Goal: Information Seeking & Learning: Understand process/instructions

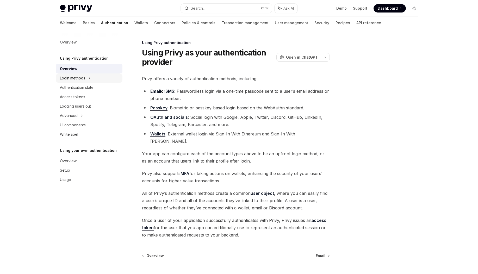
click at [73, 80] on div "Login methods" at bounding box center [72, 78] width 25 height 6
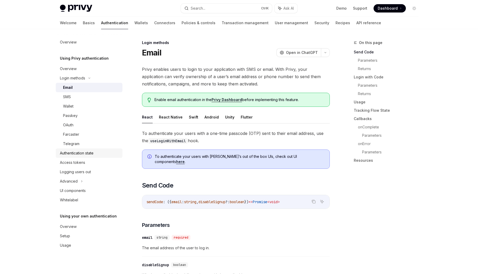
click at [81, 154] on div "Authentication state" at bounding box center [77, 153] width 34 height 6
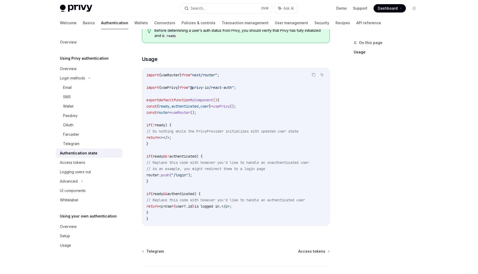
scroll to position [170, 0]
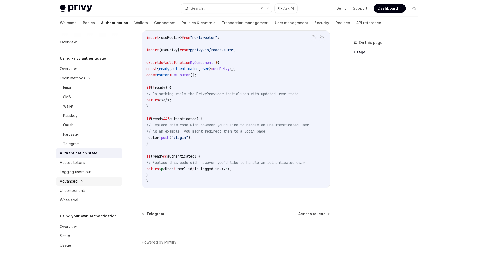
click at [79, 185] on div "Advanced" at bounding box center [89, 181] width 67 height 9
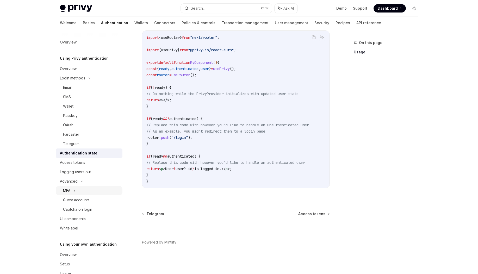
click at [86, 193] on div "MFA" at bounding box center [89, 190] width 67 height 9
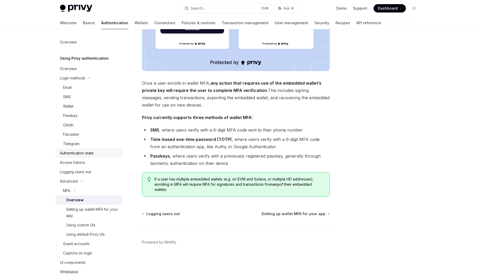
scroll to position [31, 0]
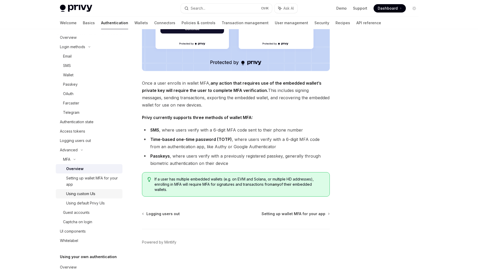
click at [92, 195] on div "Using custom UIs" at bounding box center [80, 194] width 29 height 6
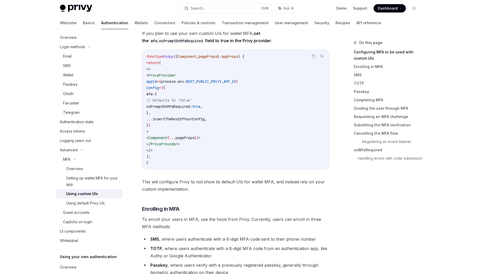
scroll to position [156, 0]
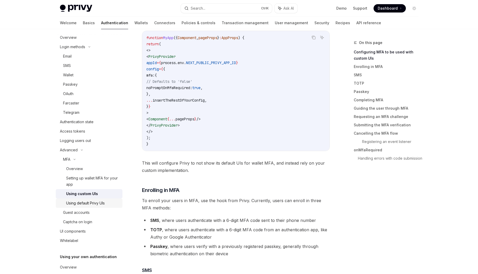
click at [95, 204] on div "Using default Privy UIs" at bounding box center [85, 203] width 39 height 6
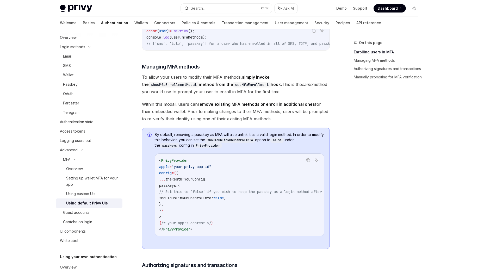
scroll to position [375, 0]
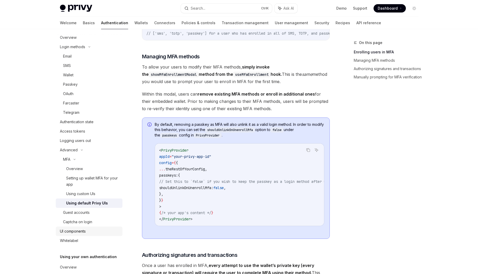
click at [85, 235] on link "UI components" at bounding box center [89, 231] width 67 height 9
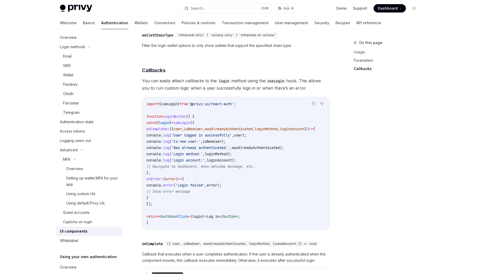
scroll to position [594, 0]
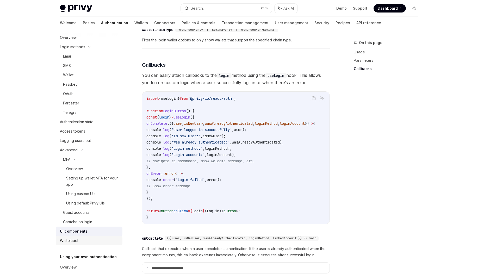
click at [86, 239] on div "Whitelabel" at bounding box center [89, 240] width 59 height 6
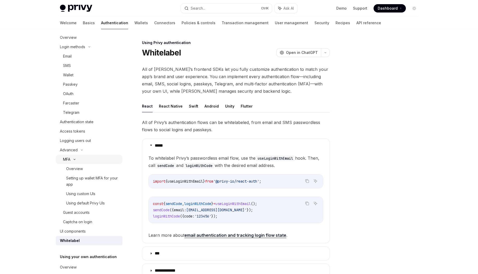
scroll to position [58, 0]
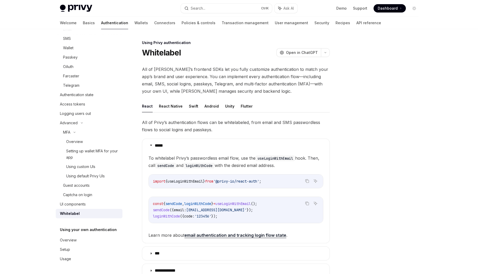
click at [88, 3] on h5 "Using your own authentication" at bounding box center [84, 0] width 49 height 6
click at [72, 243] on div "Overview" at bounding box center [68, 240] width 17 height 6
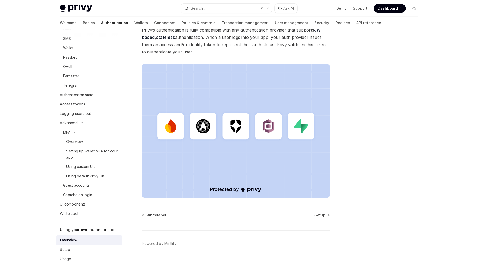
scroll to position [97, 0]
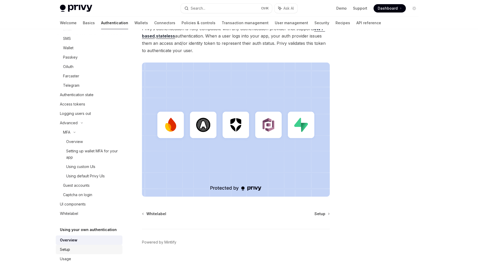
click at [85, 249] on div "Setup" at bounding box center [89, 249] width 59 height 6
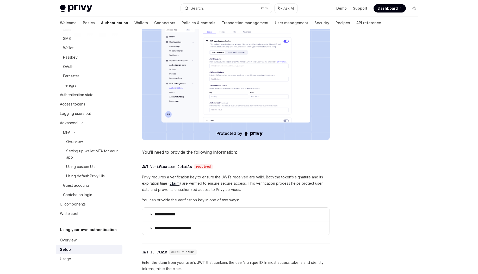
scroll to position [187, 0]
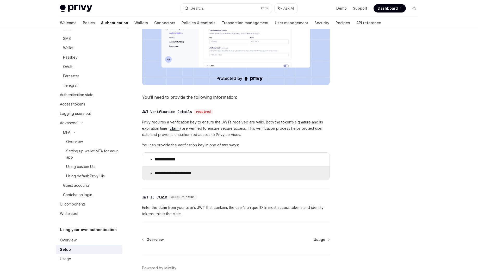
click at [150, 175] on icon at bounding box center [150, 173] width 3 height 3
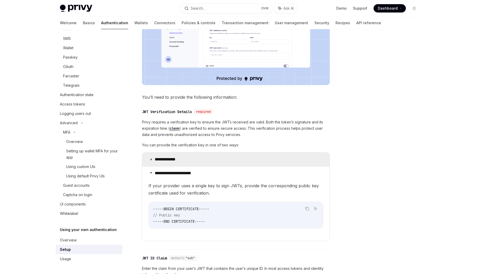
click at [151, 166] on summary "**********" at bounding box center [235, 160] width 187 height 14
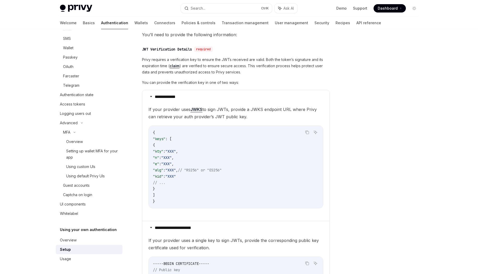
scroll to position [281, 0]
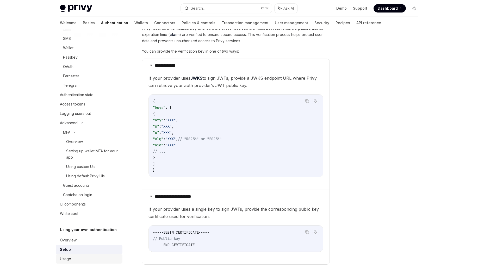
click at [93, 260] on div "Usage" at bounding box center [89, 259] width 59 height 6
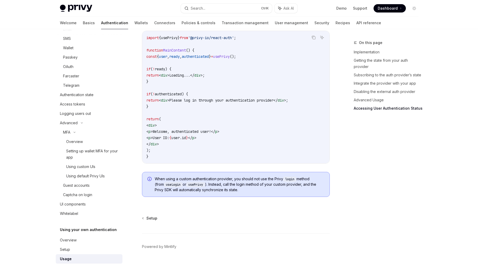
scroll to position [1054, 0]
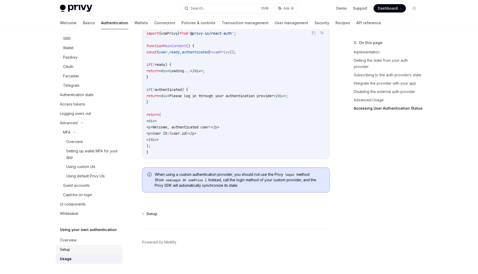
click at [73, 250] on div "Setup" at bounding box center [89, 249] width 59 height 6
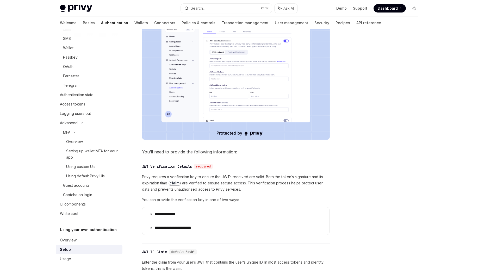
scroll to position [221, 0]
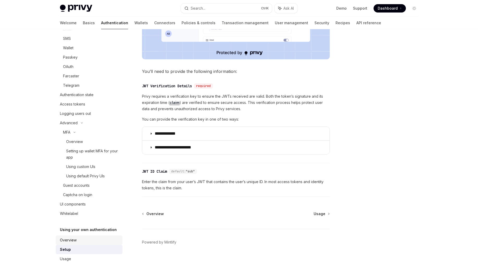
click at [70, 241] on div "Overview" at bounding box center [68, 240] width 17 height 6
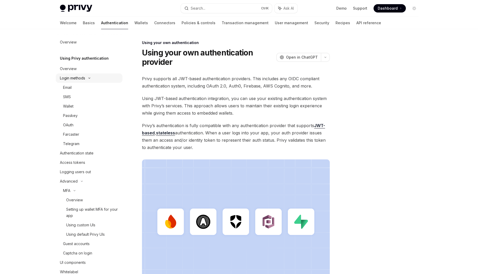
click at [79, 79] on div "Login methods" at bounding box center [72, 78] width 25 height 6
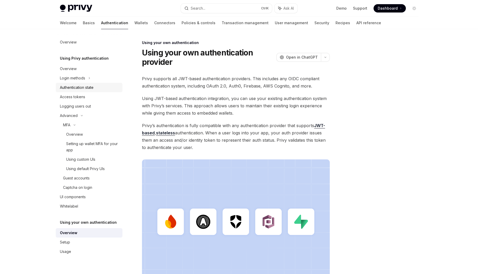
click at [89, 86] on div "Authentication state" at bounding box center [77, 87] width 34 height 6
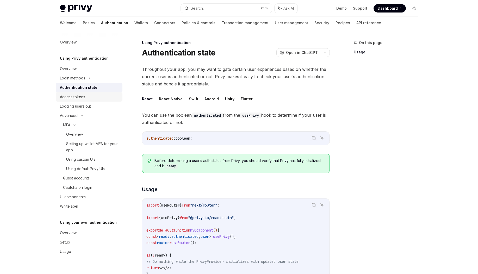
click at [80, 99] on div "Access tokens" at bounding box center [72, 97] width 25 height 6
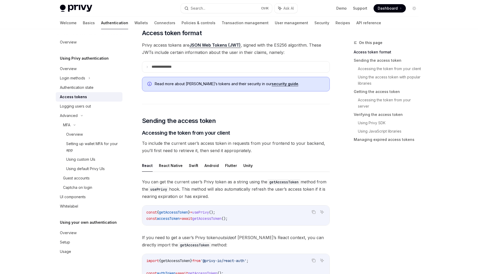
scroll to position [125, 0]
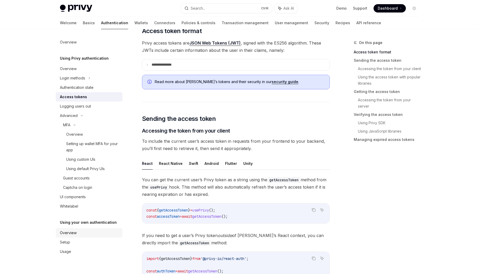
click at [85, 235] on div "Overview" at bounding box center [89, 233] width 59 height 6
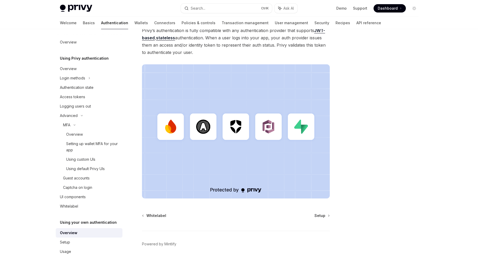
scroll to position [97, 0]
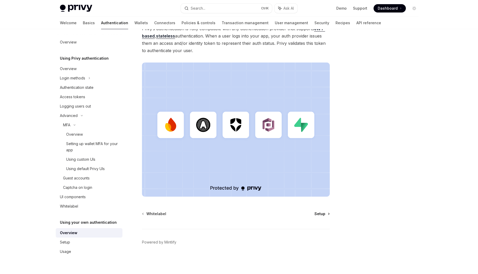
click at [320, 215] on span "Setup" at bounding box center [319, 213] width 11 height 5
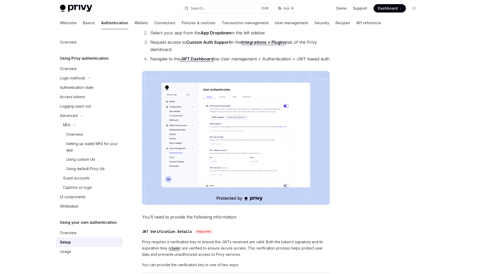
scroll to position [94, 0]
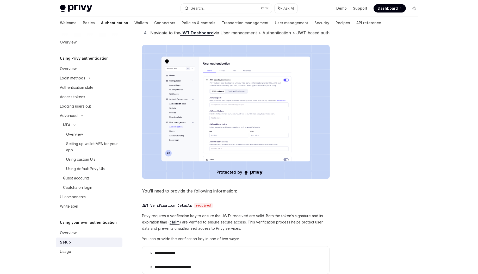
click at [218, 100] on img at bounding box center [236, 112] width 188 height 134
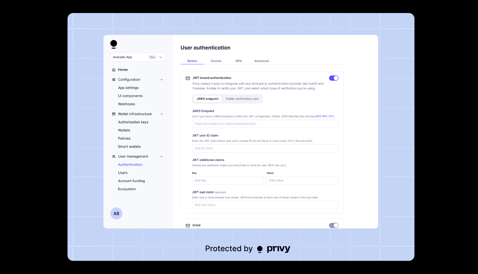
click at [296, 100] on img at bounding box center [240, 137] width 347 height 248
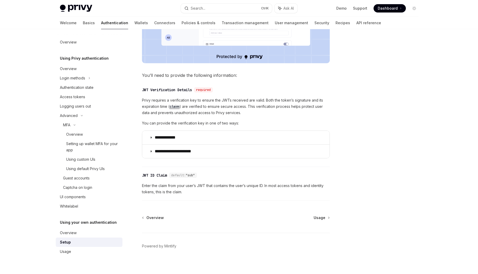
scroll to position [219, 0]
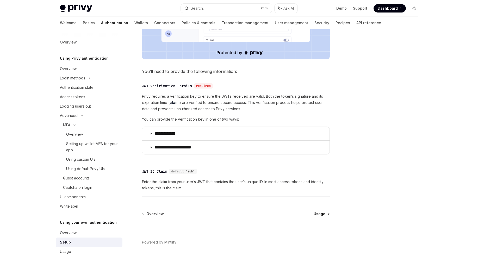
click at [318, 218] on div "Overview Usage Powered by [PERSON_NAME]" at bounding box center [236, 242] width 188 height 63
click at [318, 216] on span "Usage" at bounding box center [319, 213] width 12 height 5
type textarea "*"
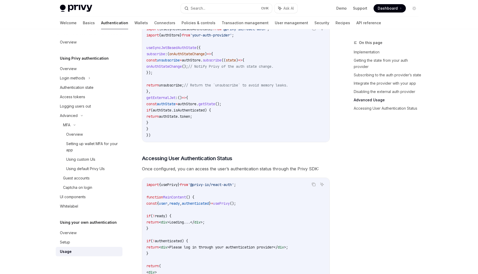
scroll to position [906, 0]
